Goal: Task Accomplishment & Management: Manage account settings

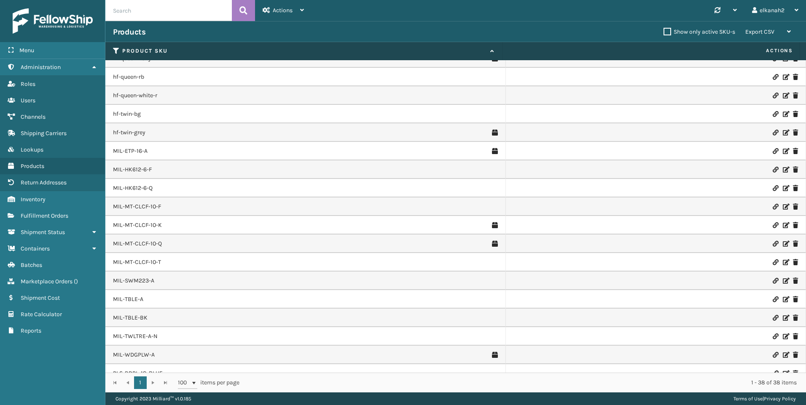
scroll to position [350, 0]
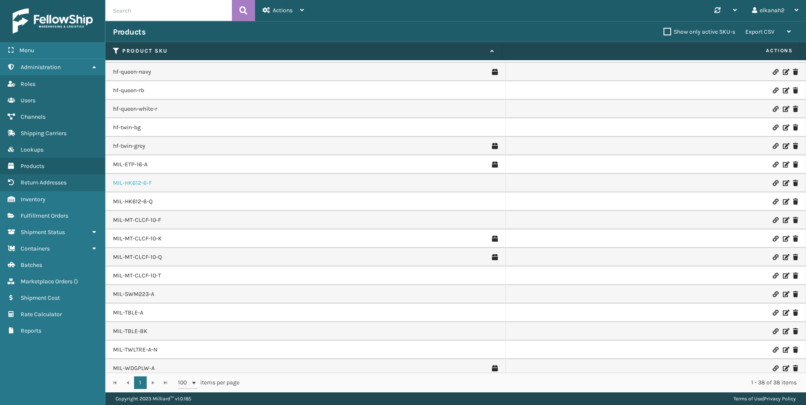
click at [134, 186] on link "MIL-HK612-6-F" at bounding box center [132, 183] width 39 height 8
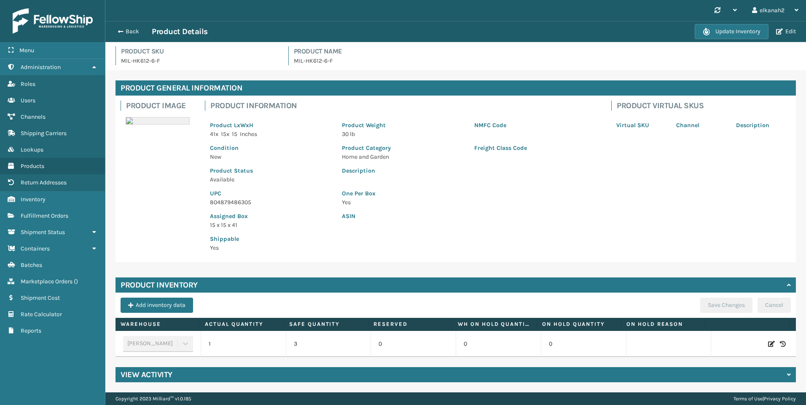
scroll to position [7, 0]
click at [183, 298] on button "Add inventory data" at bounding box center [156, 305] width 72 height 15
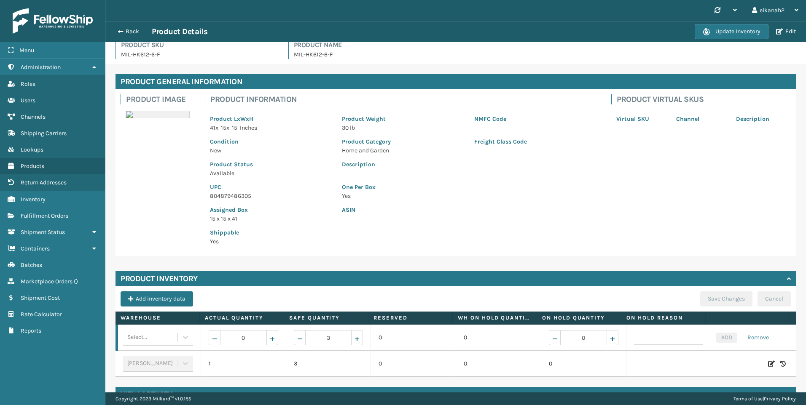
scroll to position [33, 0]
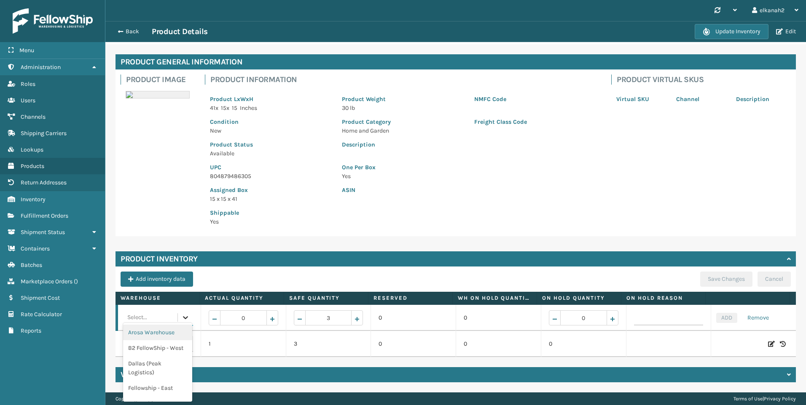
click at [183, 313] on icon at bounding box center [185, 317] width 8 height 8
click at [152, 356] on div "TFM" at bounding box center [157, 361] width 69 height 16
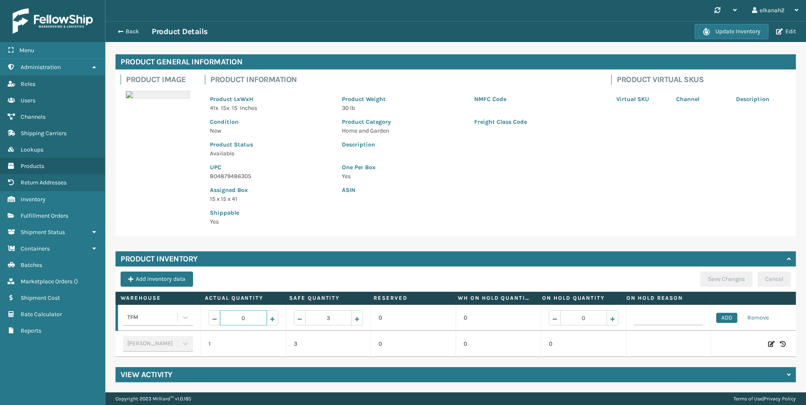
click at [235, 311] on input "0" at bounding box center [243, 318] width 47 height 15
type input "66"
click at [721, 313] on button "ADD" at bounding box center [726, 318] width 21 height 10
click at [715, 277] on button "Save Changes" at bounding box center [726, 279] width 52 height 15
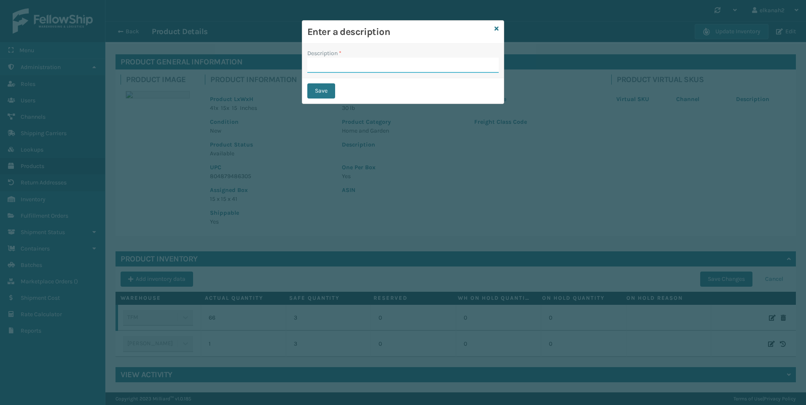
click at [368, 72] on input "Description *" at bounding box center [402, 65] width 191 height 15
type input "Initial entry"
click at [327, 92] on button "Save" at bounding box center [321, 90] width 28 height 15
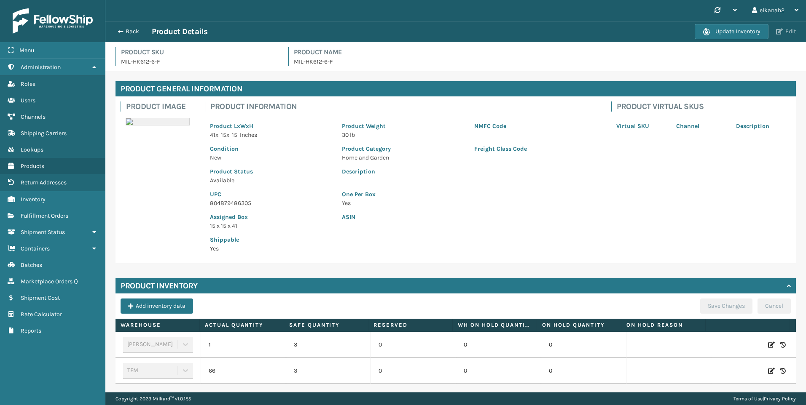
click at [787, 31] on button "Edit" at bounding box center [785, 32] width 25 height 8
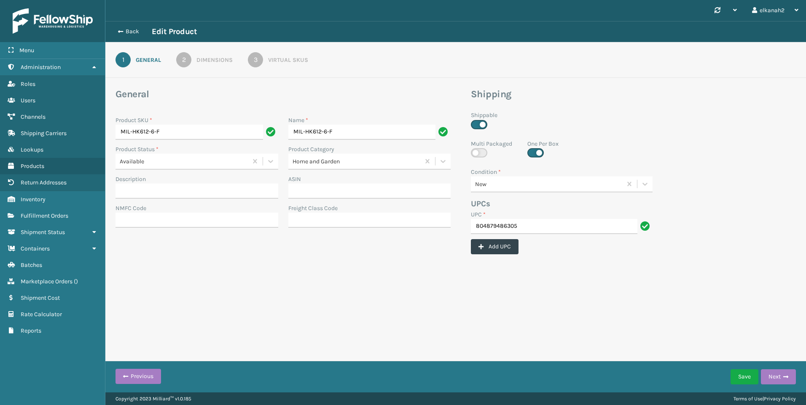
click at [252, 57] on div "3" at bounding box center [255, 59] width 15 height 15
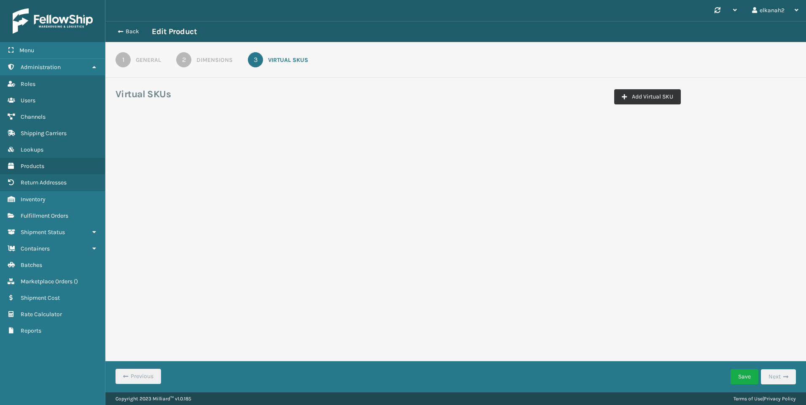
click at [630, 96] on button "Add Virtual SKU" at bounding box center [647, 96] width 67 height 15
click at [187, 145] on input "Virtual SKU *" at bounding box center [163, 147] width 84 height 15
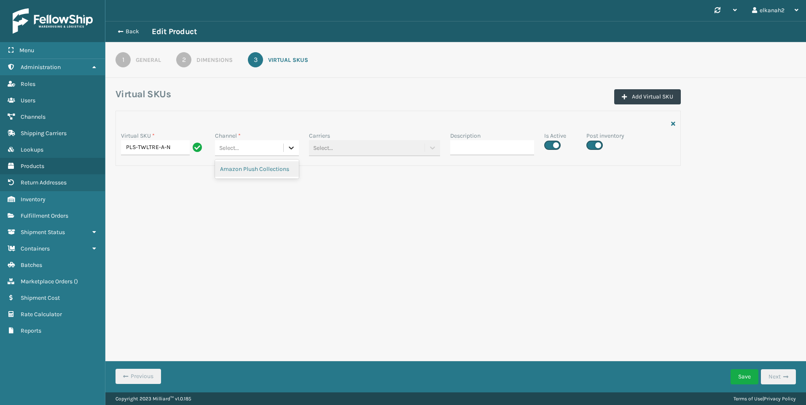
click at [295, 146] on icon at bounding box center [291, 148] width 8 height 8
click at [280, 167] on div "Amazon Plush Collections" at bounding box center [257, 169] width 84 height 16
click at [140, 143] on input "PLS-TWLTRE-A-N" at bounding box center [155, 147] width 69 height 15
drag, startPoint x: 139, startPoint y: 148, endPoint x: 172, endPoint y: 147, distance: 33.7
click at [172, 147] on input "PLS-TWLTRE-A-N" at bounding box center [155, 147] width 69 height 15
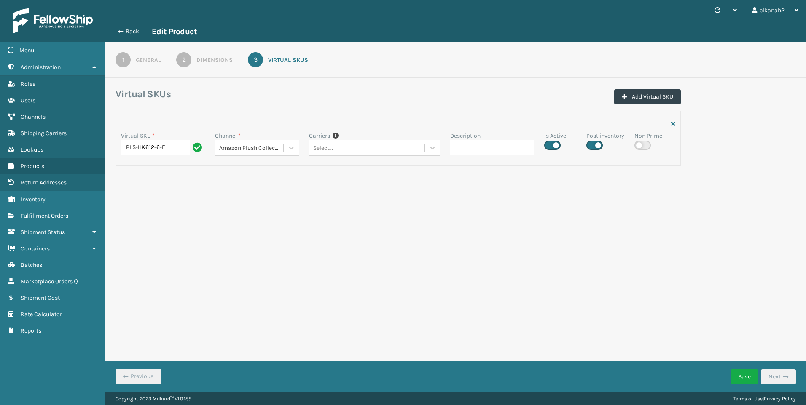
click at [172, 147] on input "PLS-HK612-6-F" at bounding box center [155, 147] width 69 height 15
type input "PLS-HK612-6-F"
click at [172, 190] on form "Virtual SKUs Add Virtual SKU Virtual SKU * PLS-HK612-6-F Channel * Amazon Plush…" at bounding box center [455, 145] width 700 height 114
click at [161, 177] on form "Virtual SKUs Add Virtual SKU Virtual SKU * PLS-HK612-6-F Channel * Amazon Plush…" at bounding box center [455, 145] width 700 height 114
drag, startPoint x: 167, startPoint y: 147, endPoint x: 125, endPoint y: 148, distance: 42.1
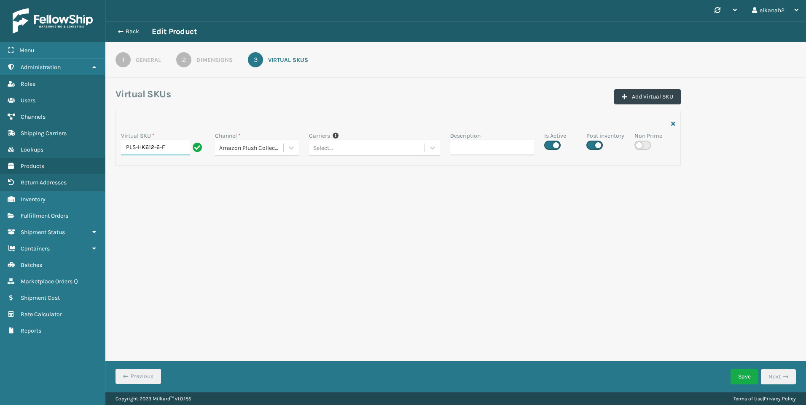
click at [125, 148] on input "PLS-HK612-6-F" at bounding box center [155, 147] width 69 height 15
click at [172, 220] on div "Synchronise all channels elkanah2 Log Out Back Edit Product 1 General 2 Dimensi…" at bounding box center [455, 196] width 700 height 393
click at [746, 373] on button "Save" at bounding box center [744, 376] width 28 height 15
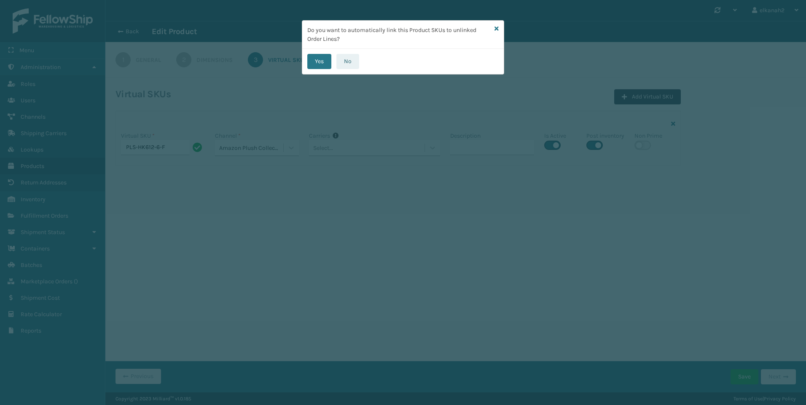
click at [341, 65] on button "No" at bounding box center [347, 61] width 23 height 15
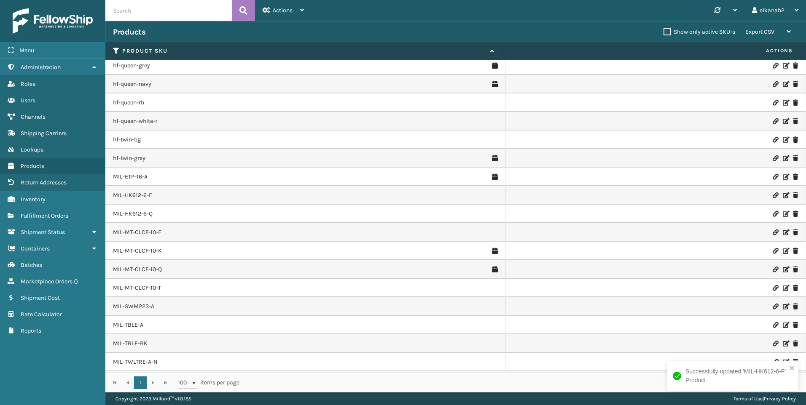
scroll to position [392, 0]
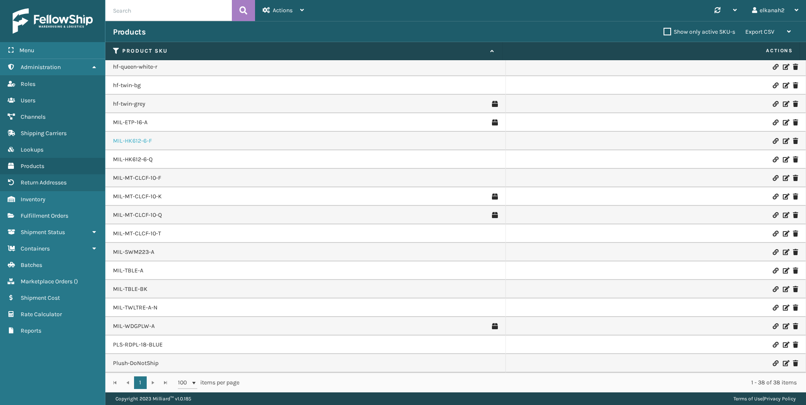
click at [138, 138] on link "MIL-HK612-6-F" at bounding box center [132, 141] width 39 height 8
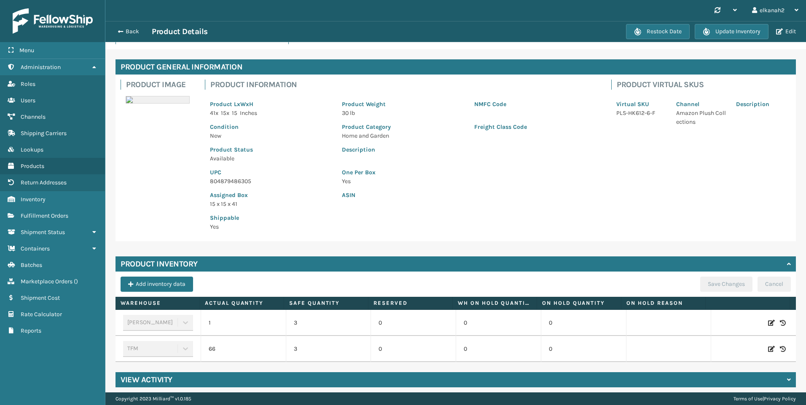
scroll to position [33, 0]
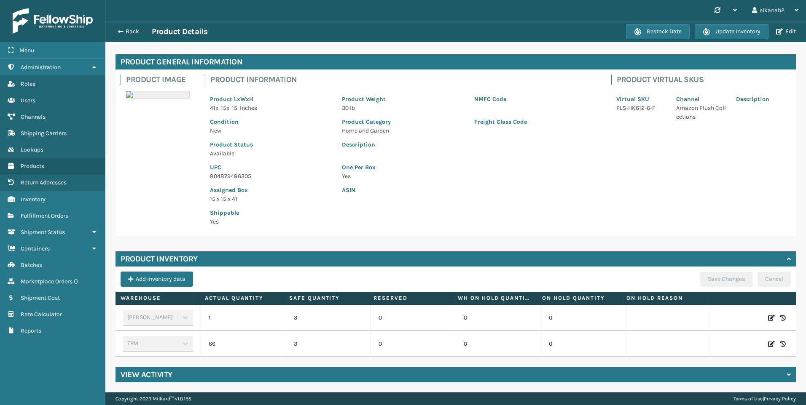
click at [382, 192] on div "ASIN" at bounding box center [469, 192] width 264 height 23
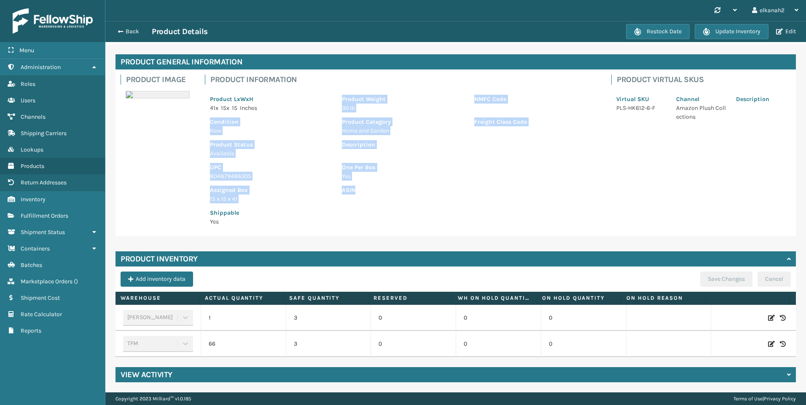
drag, startPoint x: 382, startPoint y: 192, endPoint x: 312, endPoint y: 99, distance: 116.8
click at [312, 99] on div "Product LxWxH 41 x 15 x 15 Inches Product Weight 30 lb NMFC Code Condition New …" at bounding box center [403, 158] width 396 height 147
click at [312, 104] on p "41 x 15 x 15 Inches" at bounding box center [271, 108] width 122 height 9
drag, startPoint x: 209, startPoint y: 90, endPoint x: 247, endPoint y: 224, distance: 139.4
click at [247, 224] on div "Product LxWxH 41 x 15 x 15 Inches Product Weight 30 lb NMFC Code Condition New …" at bounding box center [403, 158] width 396 height 147
